Goal: Book appointment/travel/reservation

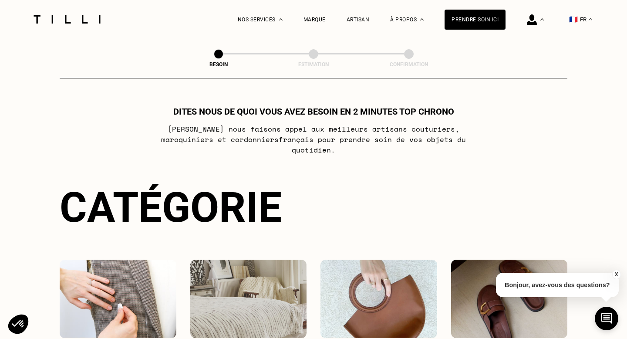
scroll to position [144, 0]
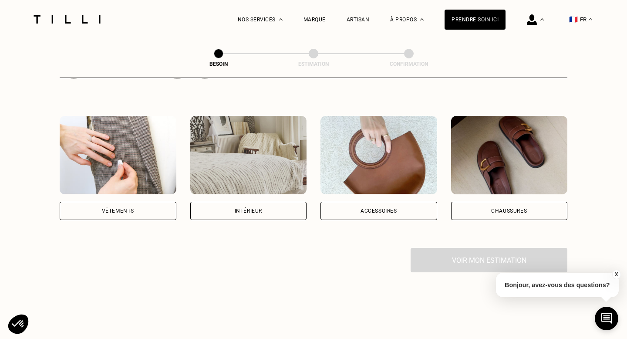
click at [258, 208] on div "Intérieur" at bounding box center [248, 210] width 27 height 5
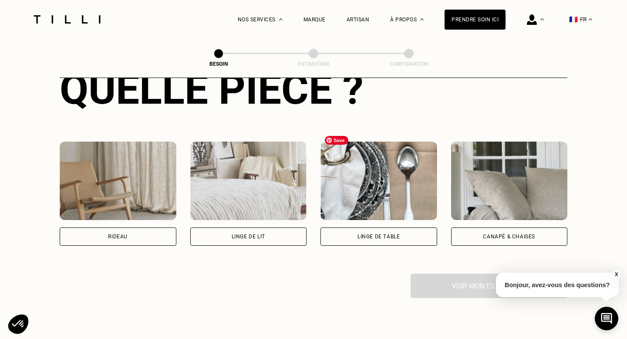
scroll to position [359, 0]
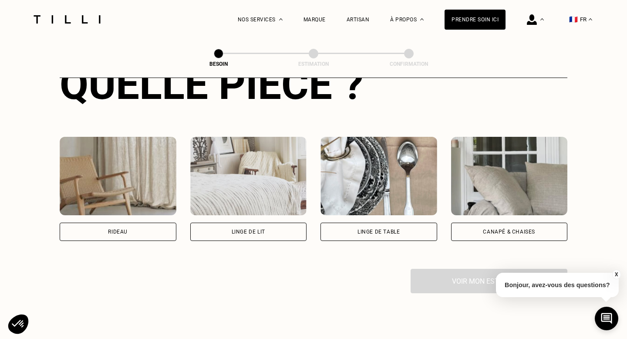
click at [271, 224] on div "Linge de lit" at bounding box center [248, 232] width 117 height 18
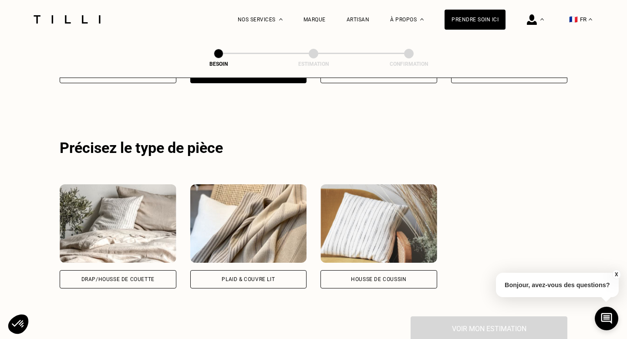
scroll to position [520, 0]
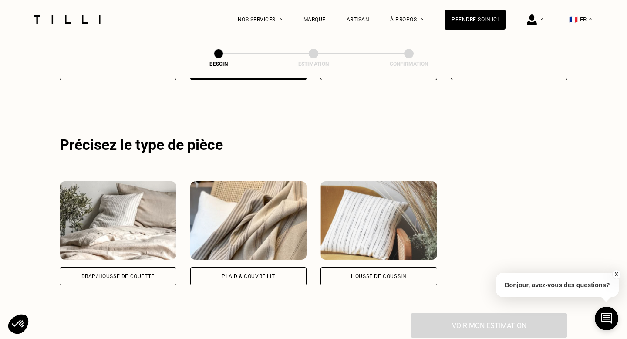
click at [122, 274] on div "Drap/Housse de couette" at bounding box center [117, 276] width 73 height 5
select select "FR"
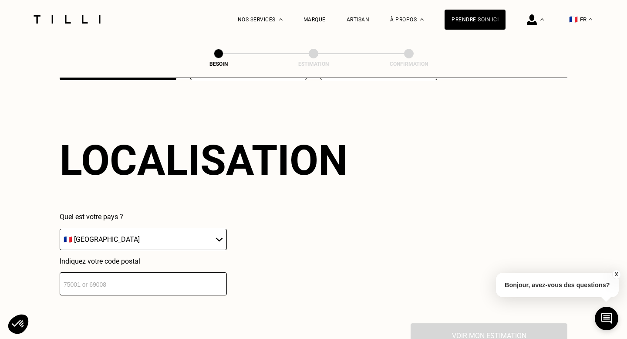
scroll to position [738, 0]
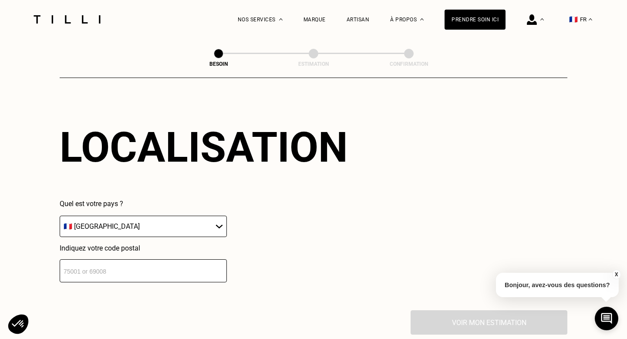
click at [159, 261] on input "number" at bounding box center [143, 270] width 167 height 23
type input "75009"
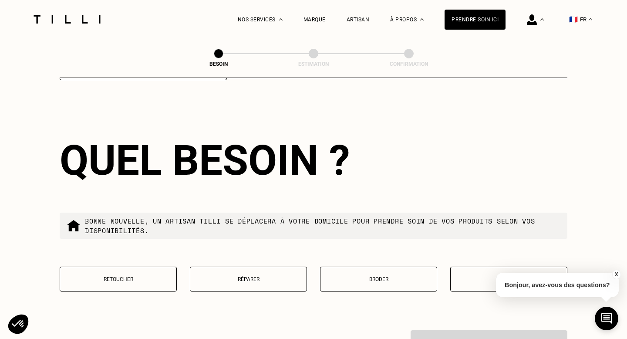
scroll to position [993, 0]
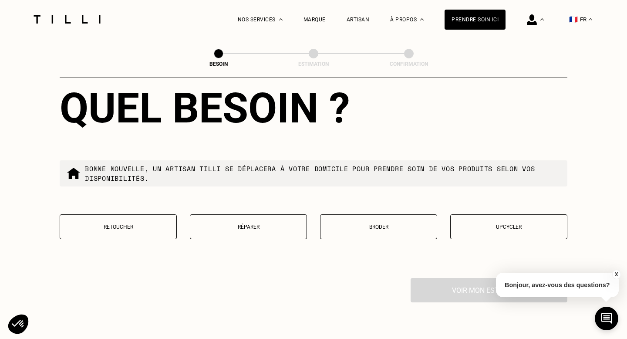
click at [385, 224] on p "Broder" at bounding box center [379, 227] width 108 height 6
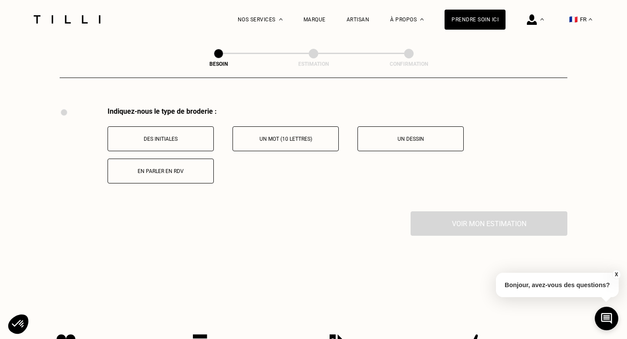
scroll to position [1169, 0]
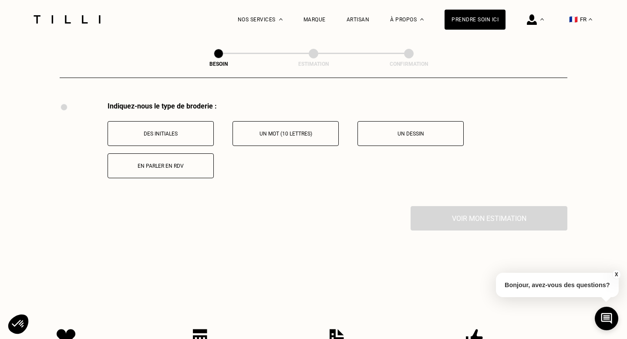
click at [409, 131] on p "Un dessin" at bounding box center [410, 134] width 97 height 6
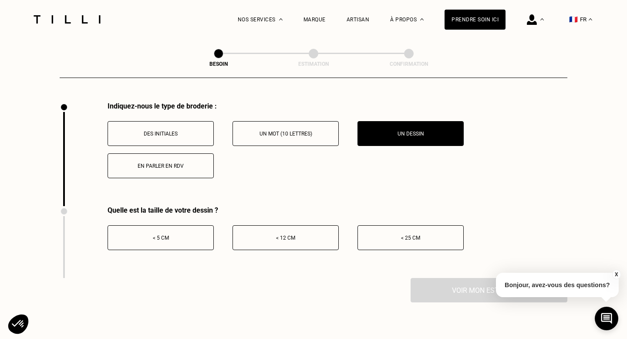
click at [183, 163] on p "En parler en RDV" at bounding box center [160, 166] width 97 height 6
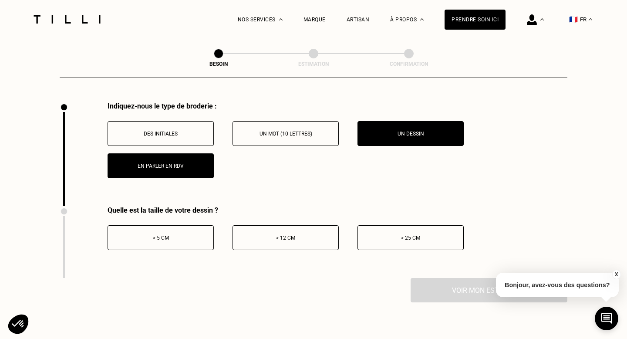
click at [418, 131] on p "Un dessin" at bounding box center [410, 134] width 97 height 6
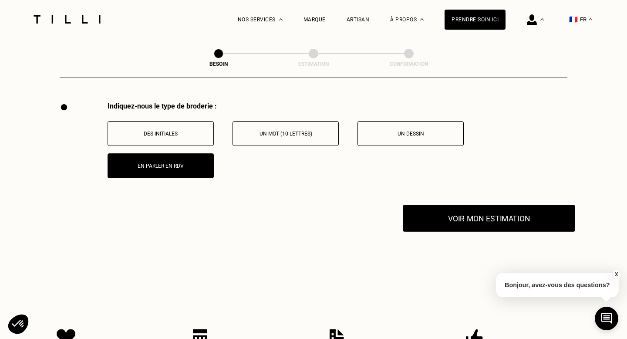
click at [497, 213] on button "Voir mon estimation" at bounding box center [489, 218] width 173 height 27
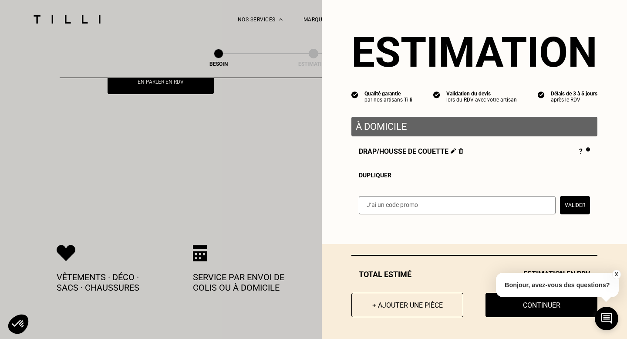
scroll to position [1252, 0]
click at [616, 275] on button "X" at bounding box center [616, 275] width 9 height 10
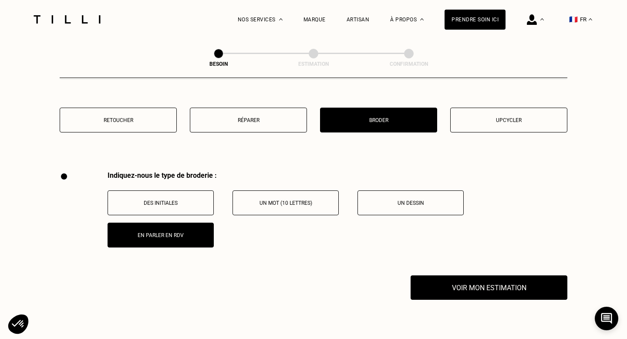
scroll to position [1099, 0]
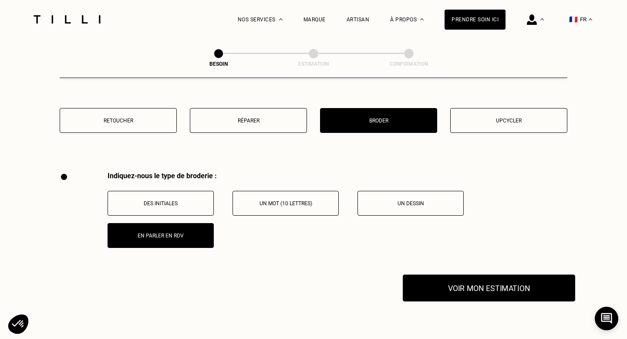
click at [498, 281] on button "Voir mon estimation" at bounding box center [489, 287] width 173 height 27
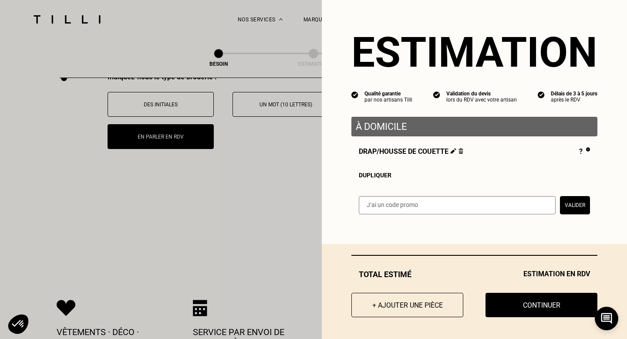
scroll to position [1204, 0]
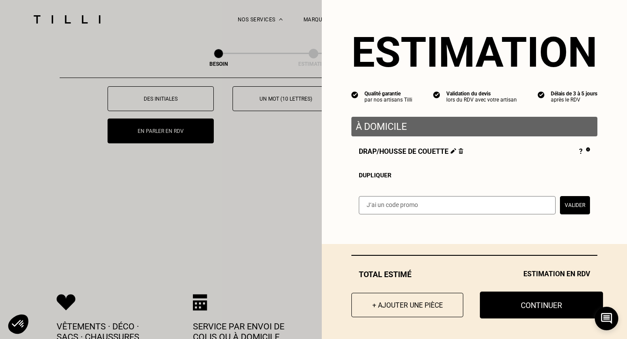
click at [528, 301] on button "Continuer" at bounding box center [541, 304] width 123 height 27
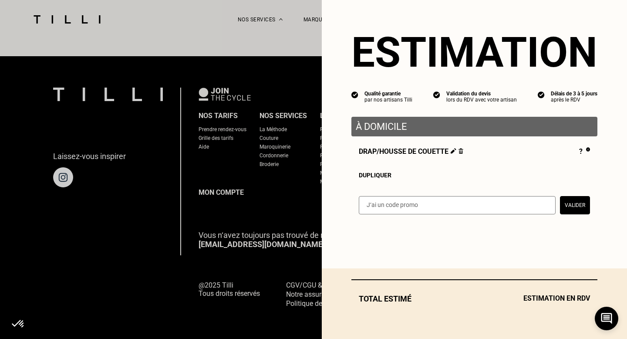
scroll to position [541, 0]
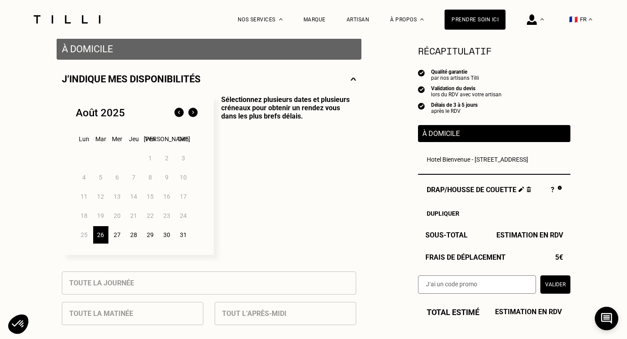
scroll to position [182, 0]
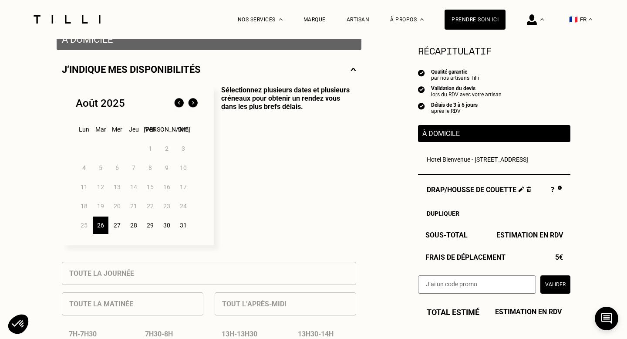
click at [194, 105] on img at bounding box center [193, 103] width 14 height 14
click at [134, 168] on div "11" at bounding box center [133, 167] width 15 height 17
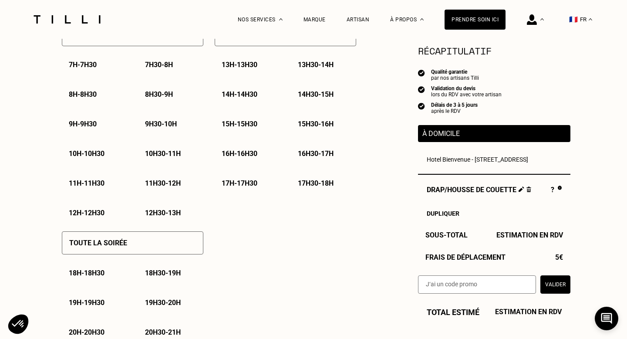
scroll to position [452, 0]
click at [95, 305] on p "19h - 19h30" at bounding box center [87, 302] width 36 height 8
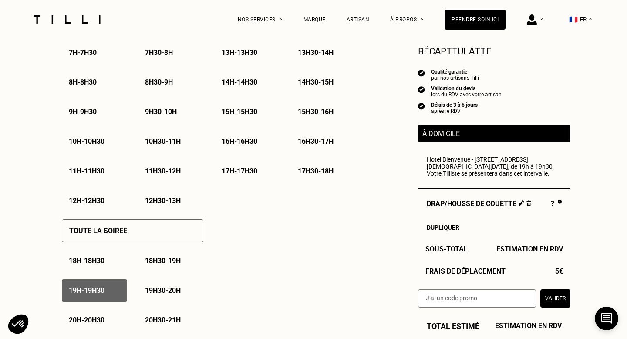
scroll to position [465, 0]
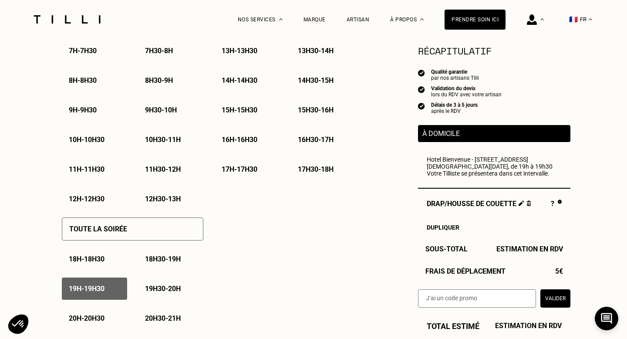
click at [163, 263] on p "18h30 - 19h" at bounding box center [163, 259] width 36 height 8
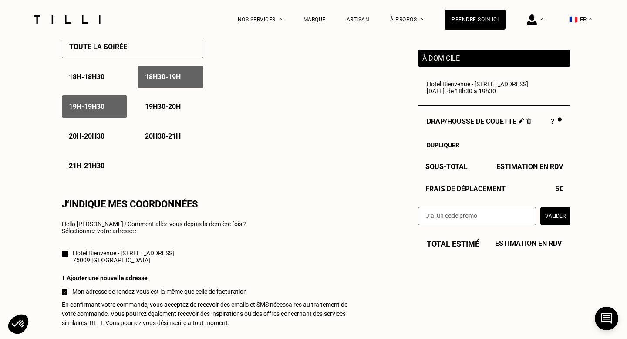
scroll to position [642, 0]
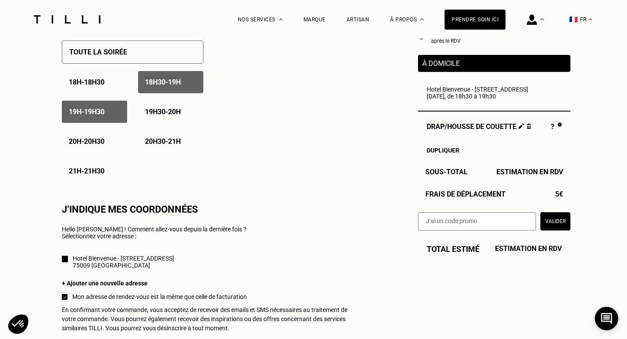
click at [80, 286] on div "+ Ajouter une nouvelle adresse" at bounding box center [209, 283] width 294 height 7
select select "FR"
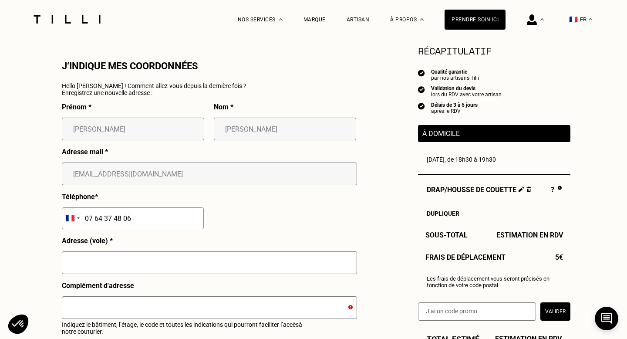
scroll to position [799, 0]
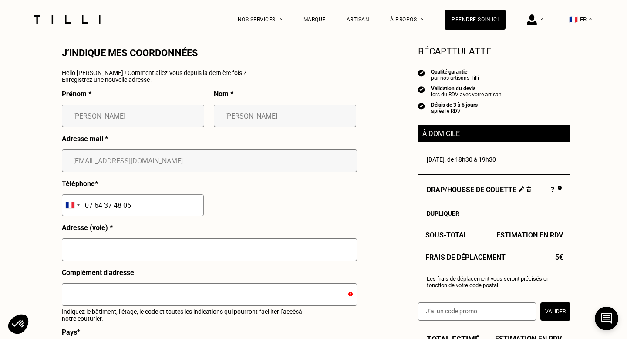
click at [125, 257] on input "text" at bounding box center [209, 249] width 295 height 23
type input "[STREET_ADDRESS]"
type input "75009"
type input "[GEOGRAPHIC_DATA]"
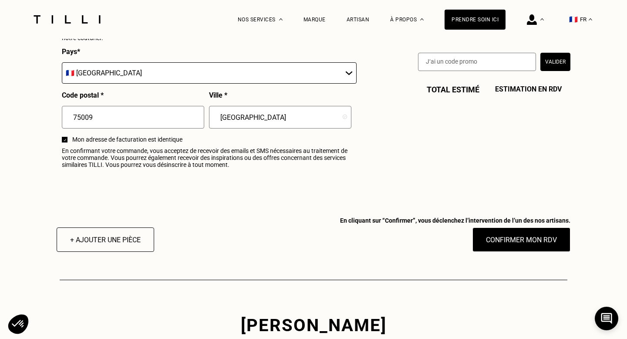
scroll to position [1079, 0]
click at [519, 249] on button "Confirmer mon RDV" at bounding box center [522, 239] width 108 height 27
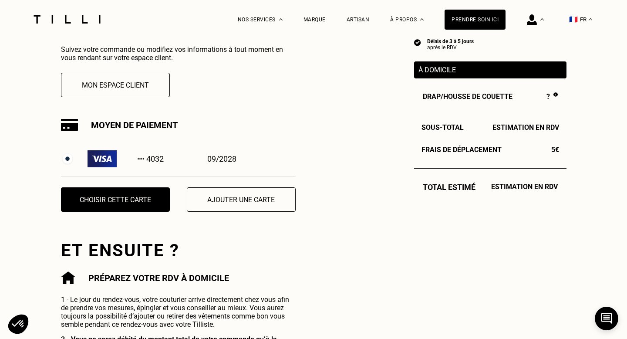
scroll to position [233, 0]
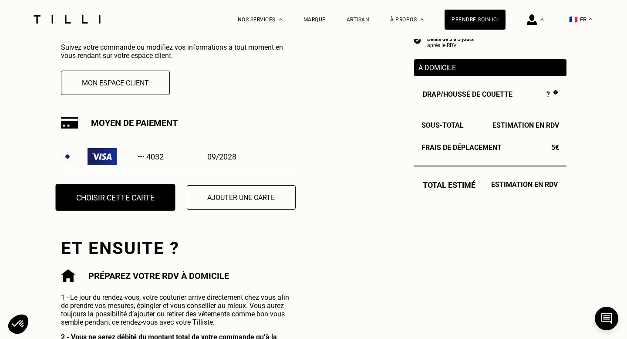
click at [120, 202] on button "Choisir cette carte" at bounding box center [115, 197] width 120 height 27
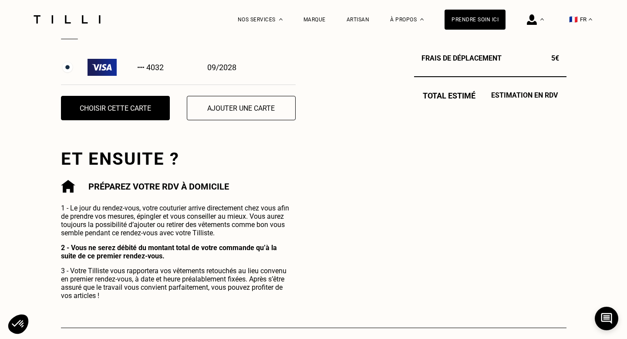
scroll to position [331, 0]
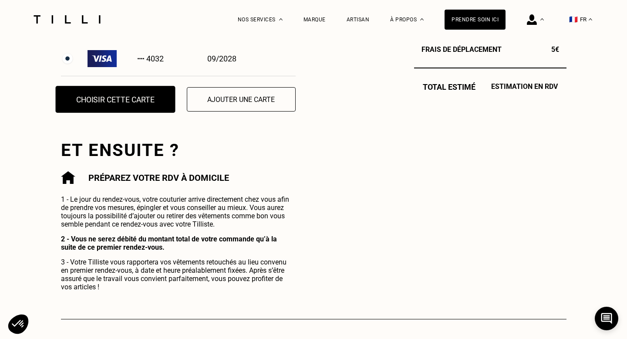
click at [137, 99] on button "Choisir cette carte" at bounding box center [115, 99] width 120 height 27
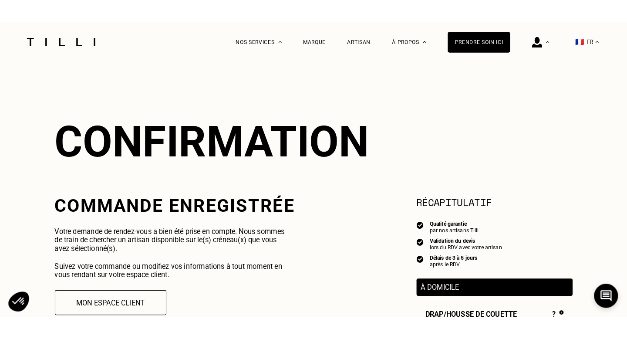
scroll to position [0, 0]
